Goal: Use online tool/utility: Use online tool/utility

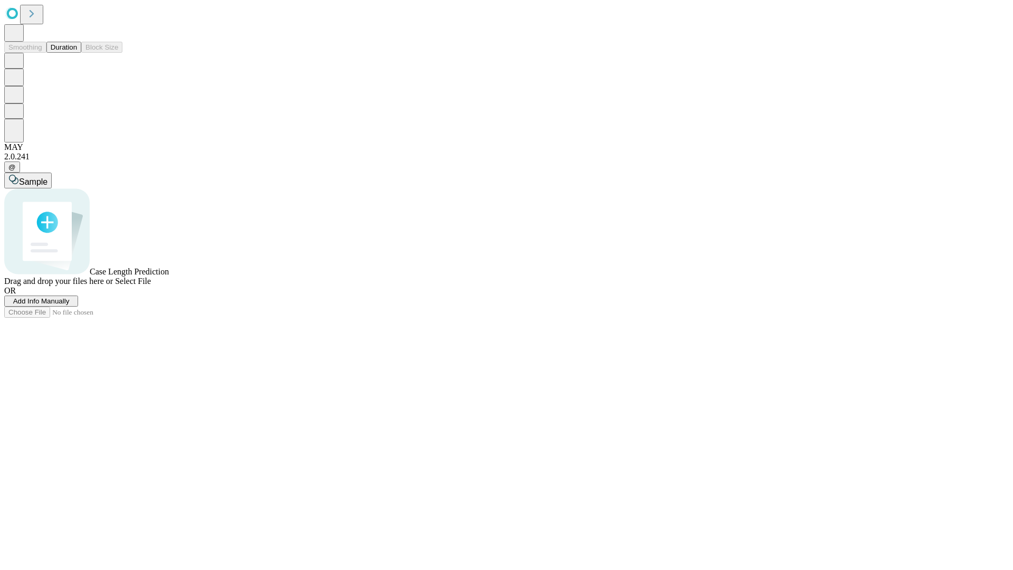
click at [77, 53] on button "Duration" at bounding box center [63, 47] width 35 height 11
click at [151, 285] on span "Select File" at bounding box center [133, 280] width 36 height 9
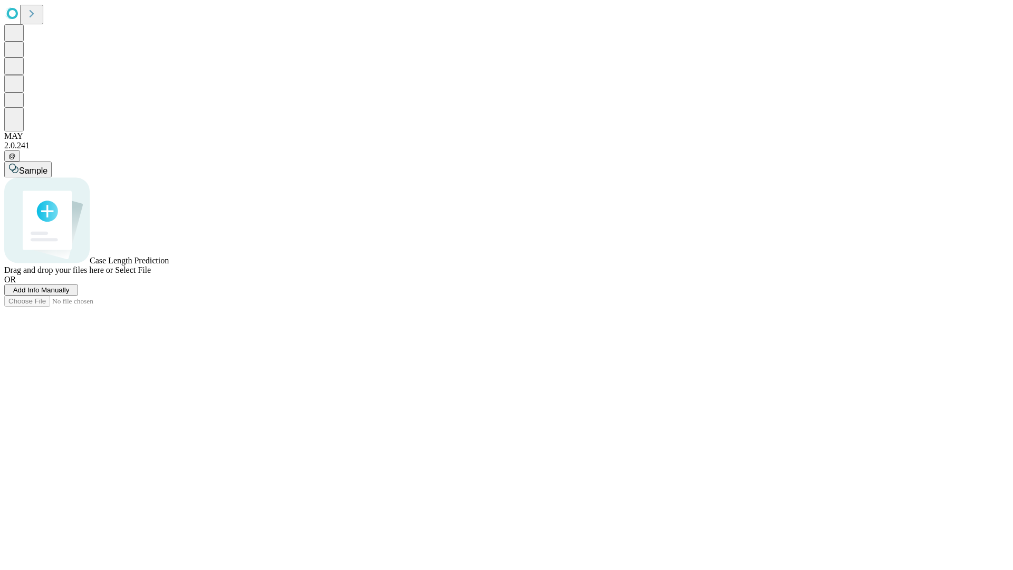
click at [151, 274] on span "Select File" at bounding box center [133, 269] width 36 height 9
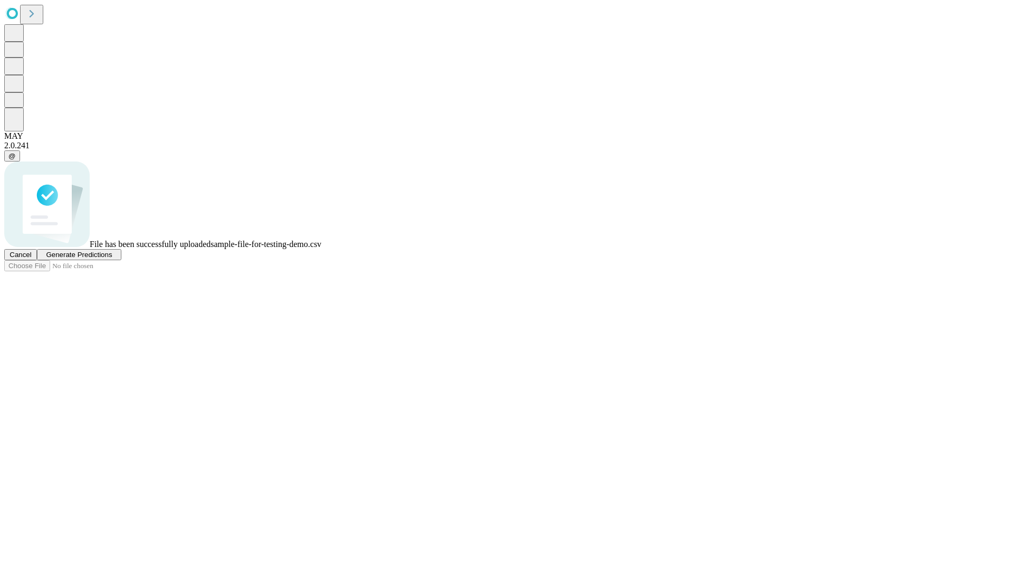
click at [112, 259] on span "Generate Predictions" at bounding box center [79, 255] width 66 height 8
